Goal: Task Accomplishment & Management: Manage account settings

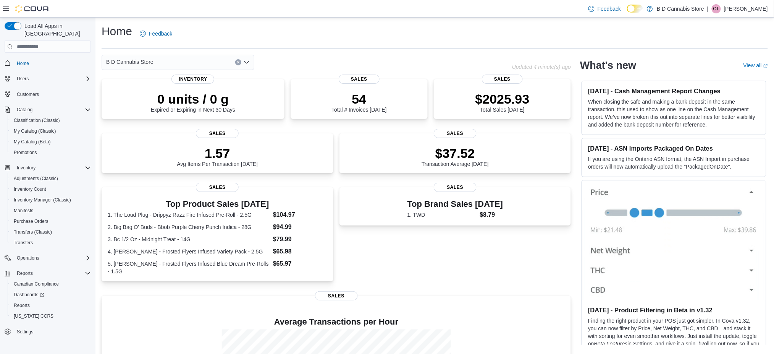
click at [212, 63] on div "B D Cannabis Store" at bounding box center [178, 62] width 153 height 15
click at [384, 69] on div "B D Cannabis Store" at bounding box center [307, 62] width 411 height 15
click at [171, 64] on div "B D Cannabis Store" at bounding box center [178, 62] width 153 height 15
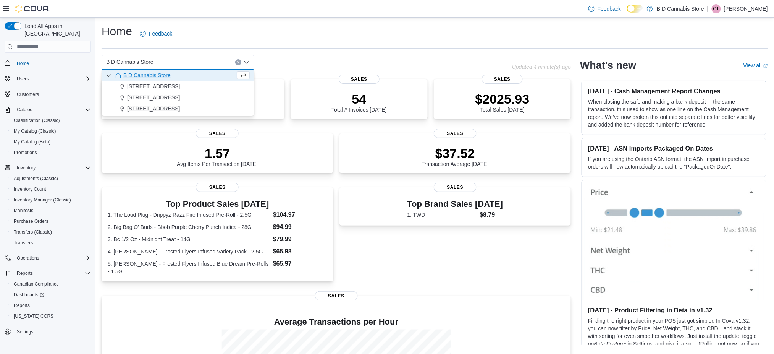
click at [179, 107] on div "[STREET_ADDRESS]" at bounding box center [182, 109] width 134 height 8
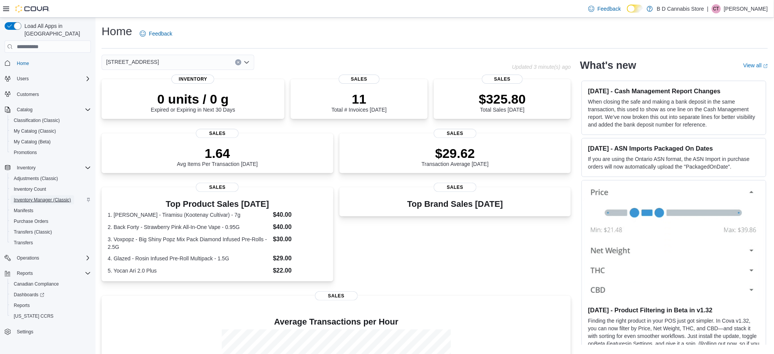
click at [49, 195] on span "Inventory Manager (Classic)" at bounding box center [42, 199] width 57 height 9
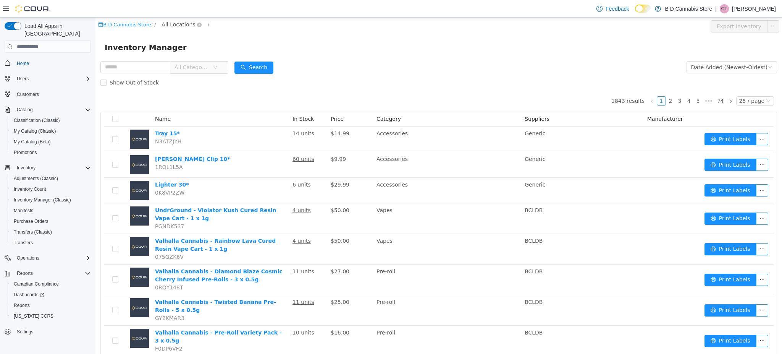
click at [183, 24] on span "All Locations" at bounding box center [179, 24] width 34 height 8
click at [50, 58] on span "Home" at bounding box center [52, 63] width 77 height 10
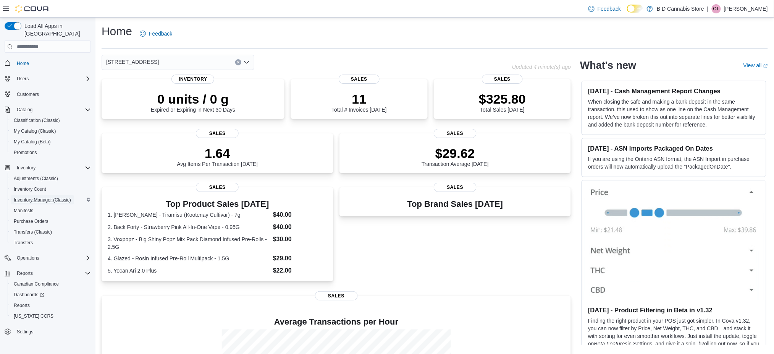
click at [55, 197] on span "Inventory Manager (Classic)" at bounding box center [42, 200] width 57 height 6
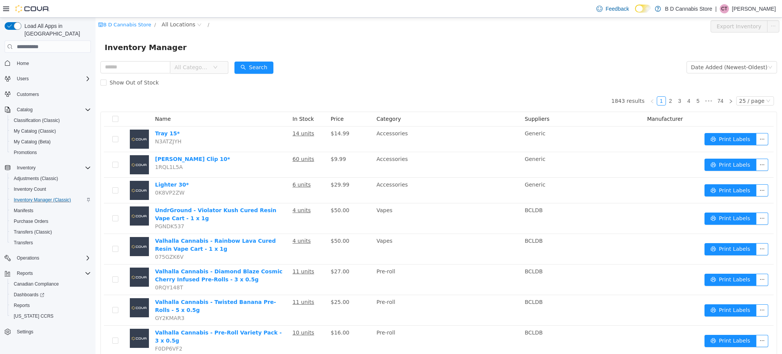
click at [173, 29] on div "B D Cannabis Store / All Locations /" at bounding box center [381, 26] width 567 height 12
click at [178, 24] on span "All Locations" at bounding box center [179, 24] width 34 height 8
click at [206, 95] on span "[STREET_ADDRESS]" at bounding box center [200, 92] width 53 height 6
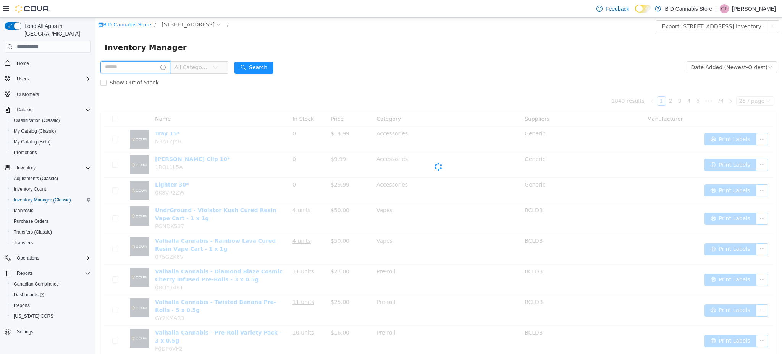
click at [111, 68] on input "text" at bounding box center [135, 67] width 70 height 12
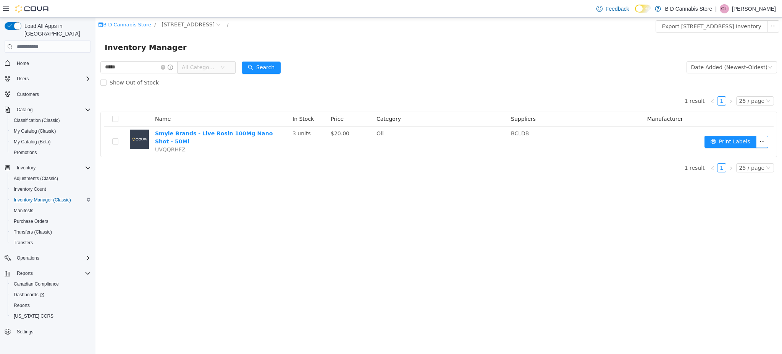
click at [373, 223] on div "B D Cannabis Store / 522 Admirals Road / Export 522 Admirals Road Inventory Inv…" at bounding box center [438, 186] width 687 height 336
drag, startPoint x: 150, startPoint y: 71, endPoint x: 0, endPoint y: 67, distance: 150.1
click at [95, 67] on html "B D Cannabis Store / 522 Admirals Road / Export 522 Admirals Road Inventory Inv…" at bounding box center [438, 186] width 687 height 336
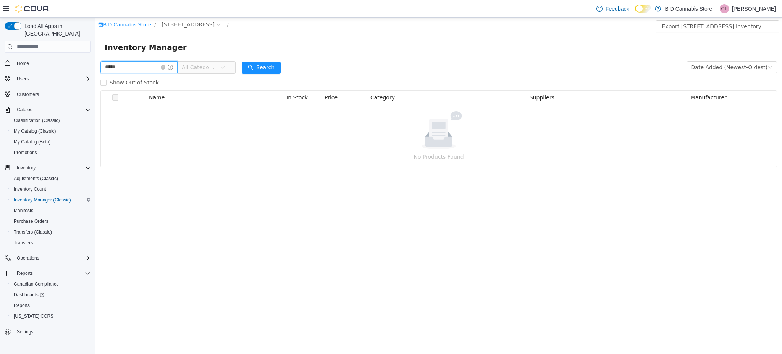
drag, startPoint x: 149, startPoint y: 62, endPoint x: 0, endPoint y: 59, distance: 149.7
click at [95, 59] on html "B D Cannabis Store / 522 Admirals Road / Export 522 Admirals Road Inventory Inv…" at bounding box center [438, 186] width 687 height 336
type input "*******"
click at [38, 58] on span "Home" at bounding box center [52, 63] width 77 height 10
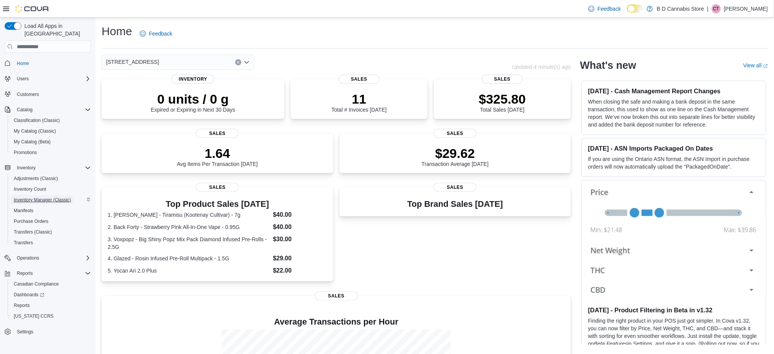
click at [30, 197] on span "Inventory Manager (Classic)" at bounding box center [42, 200] width 57 height 6
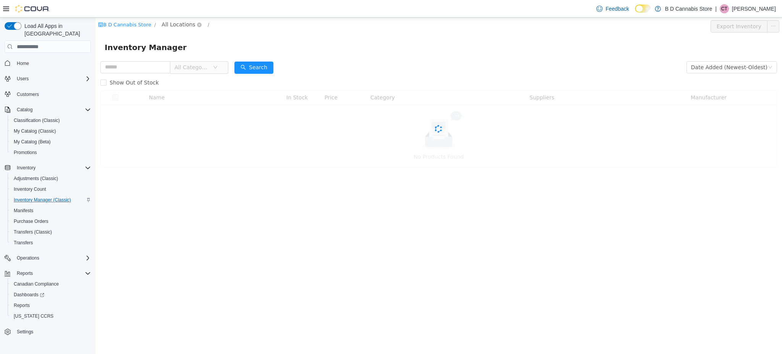
click at [183, 27] on span "All Locations" at bounding box center [179, 24] width 34 height 8
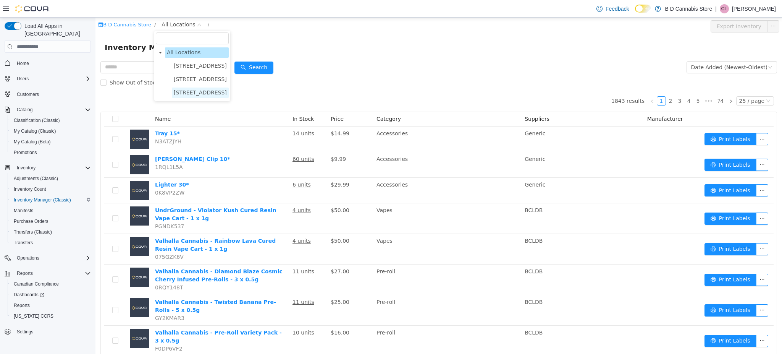
click at [186, 89] on span "[STREET_ADDRESS]" at bounding box center [200, 92] width 53 height 6
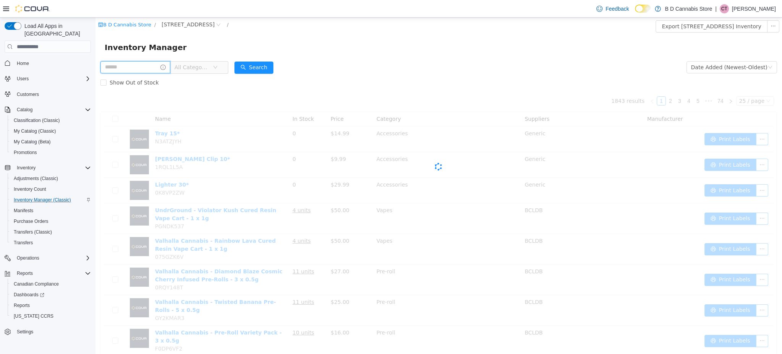
click at [141, 64] on input "text" at bounding box center [135, 67] width 70 height 12
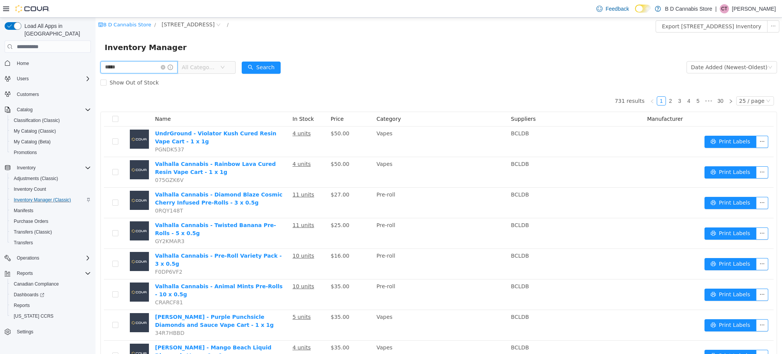
type input "*****"
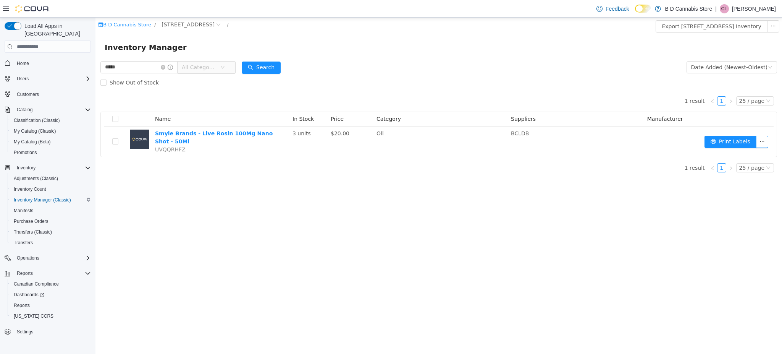
click at [369, 178] on div "B D Cannabis Store / 522 Admirals Road / Export 522 Admirals Road Inventory Inv…" at bounding box center [438, 186] width 687 height 336
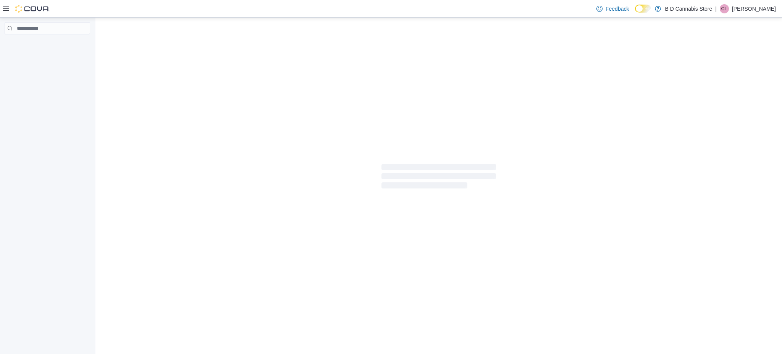
click at [754, 10] on p "[PERSON_NAME]" at bounding box center [754, 8] width 44 height 9
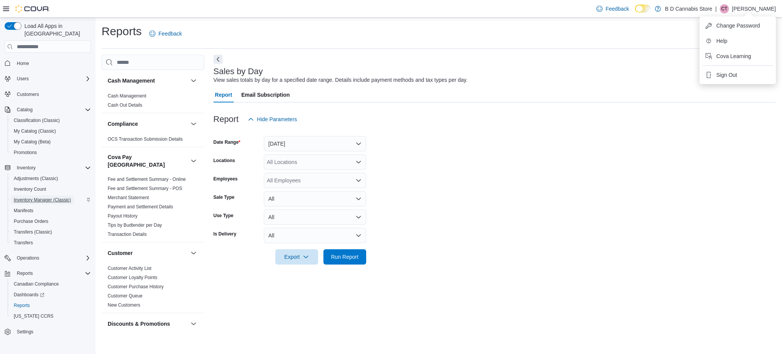
click at [71, 197] on span "Inventory Manager (Classic)" at bounding box center [42, 200] width 57 height 6
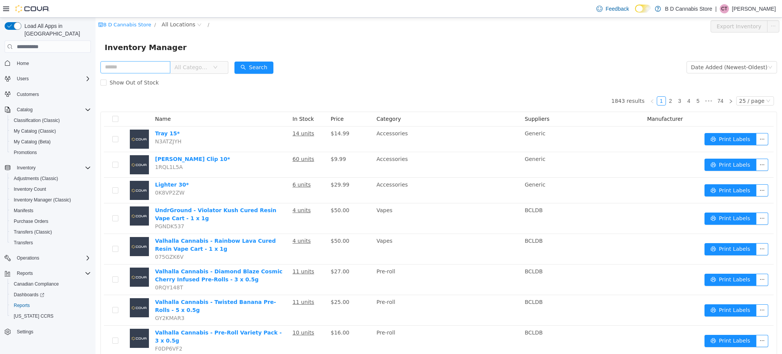
click at [128, 68] on input "text" at bounding box center [135, 67] width 70 height 12
type input "*****"
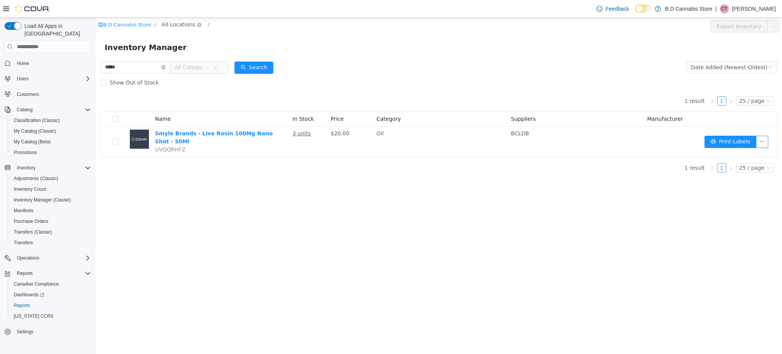
click at [176, 22] on span "All Locations" at bounding box center [179, 24] width 34 height 8
click at [189, 91] on span "[STREET_ADDRESS]" at bounding box center [200, 92] width 53 height 6
click at [762, 11] on p "[PERSON_NAME]" at bounding box center [754, 8] width 44 height 9
click at [736, 73] on span "Sign Out" at bounding box center [726, 75] width 21 height 8
